Goal: Use online tool/utility: Utilize a website feature to perform a specific function

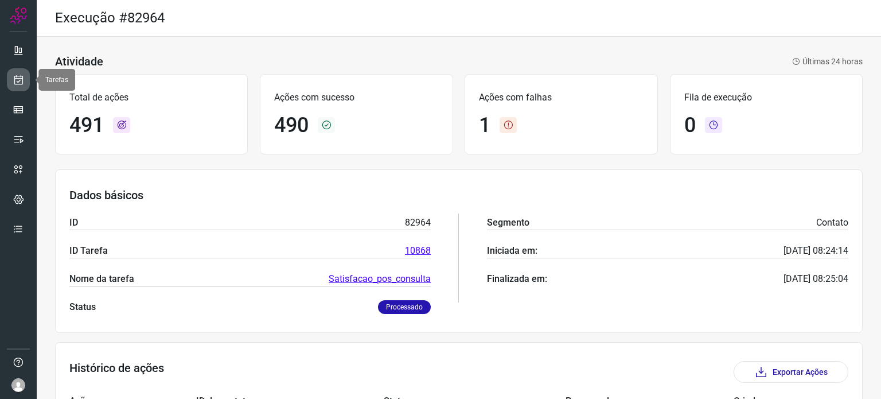
drag, startPoint x: 0, startPoint y: 0, endPoint x: 19, endPoint y: 78, distance: 80.3
click at [19, 78] on icon at bounding box center [19, 79] width 12 height 11
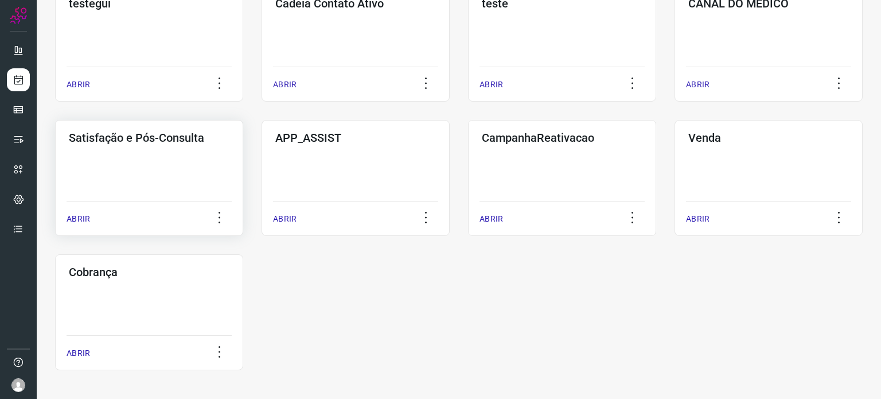
click at [262, 187] on div "Satisfação e Pós-Consulta ABRIR" at bounding box center [356, 178] width 188 height 116
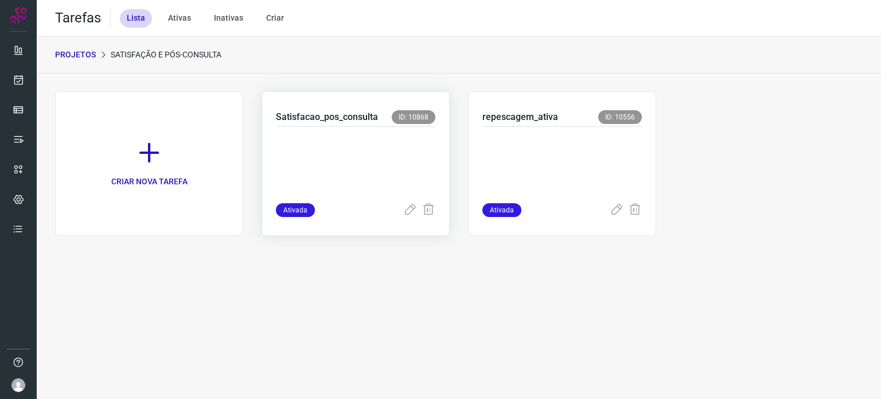
click at [418, 160] on p at bounding box center [356, 162] width 160 height 57
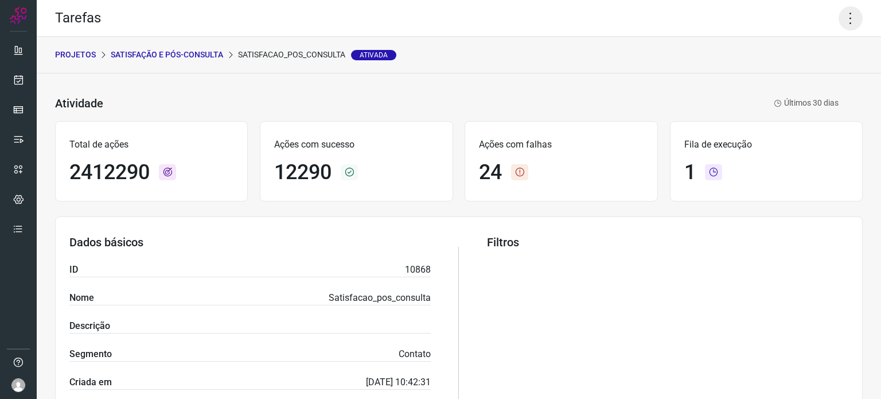
click at [839, 29] on icon at bounding box center [851, 18] width 24 height 24
click at [799, 82] on li "Executar" at bounding box center [801, 75] width 104 height 18
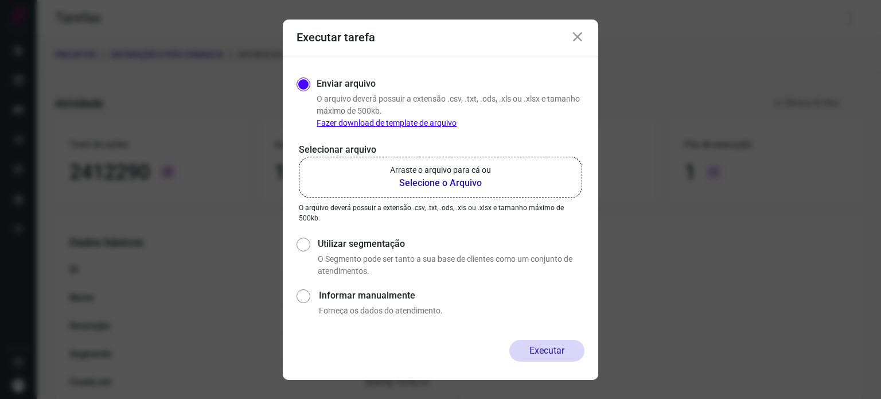
click at [504, 166] on label "Arraste o arquivo para cá ou Selecione o Arquivo" at bounding box center [441, 177] width 284 height 41
click at [0, 0] on input "Arraste o arquivo para cá ou Selecione o Arquivo" at bounding box center [0, 0] width 0 height 0
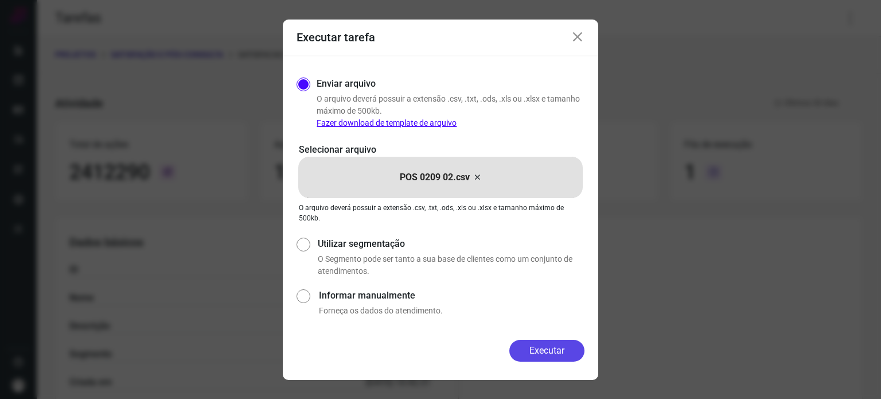
click at [539, 346] on button "Executar" at bounding box center [547, 351] width 75 height 22
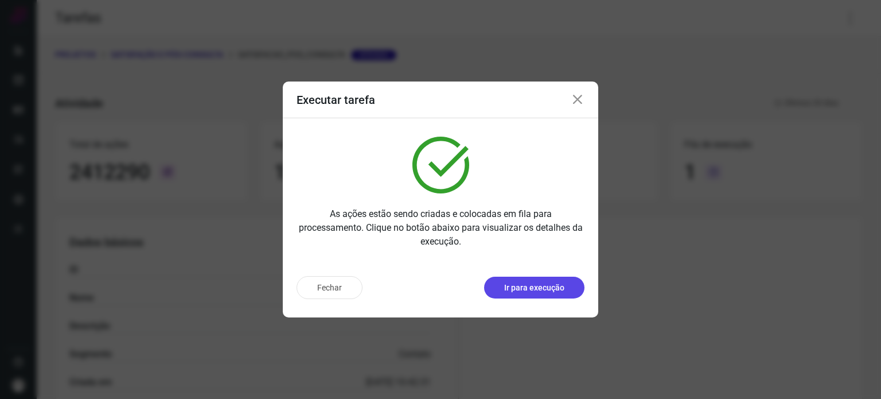
click at [539, 286] on p "Ir para execução" at bounding box center [534, 288] width 60 height 12
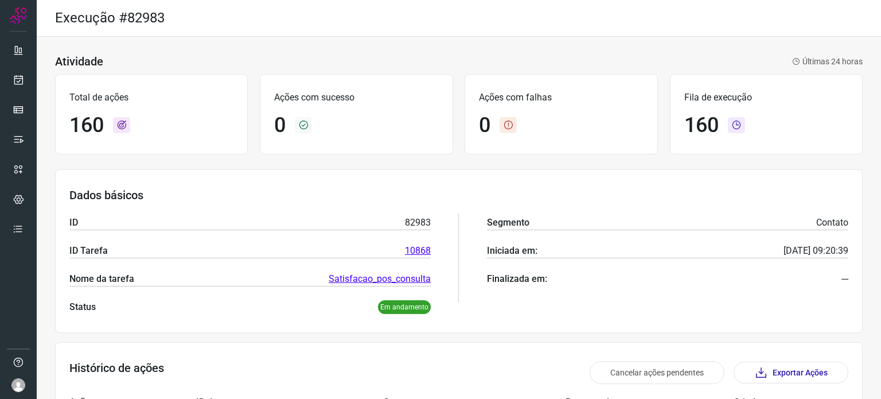
click at [574, 29] on div "Execução #82983" at bounding box center [459, 18] width 845 height 37
click at [473, 26] on div "Execução #82983" at bounding box center [459, 18] width 845 height 37
